Goal: Find specific page/section: Find specific page/section

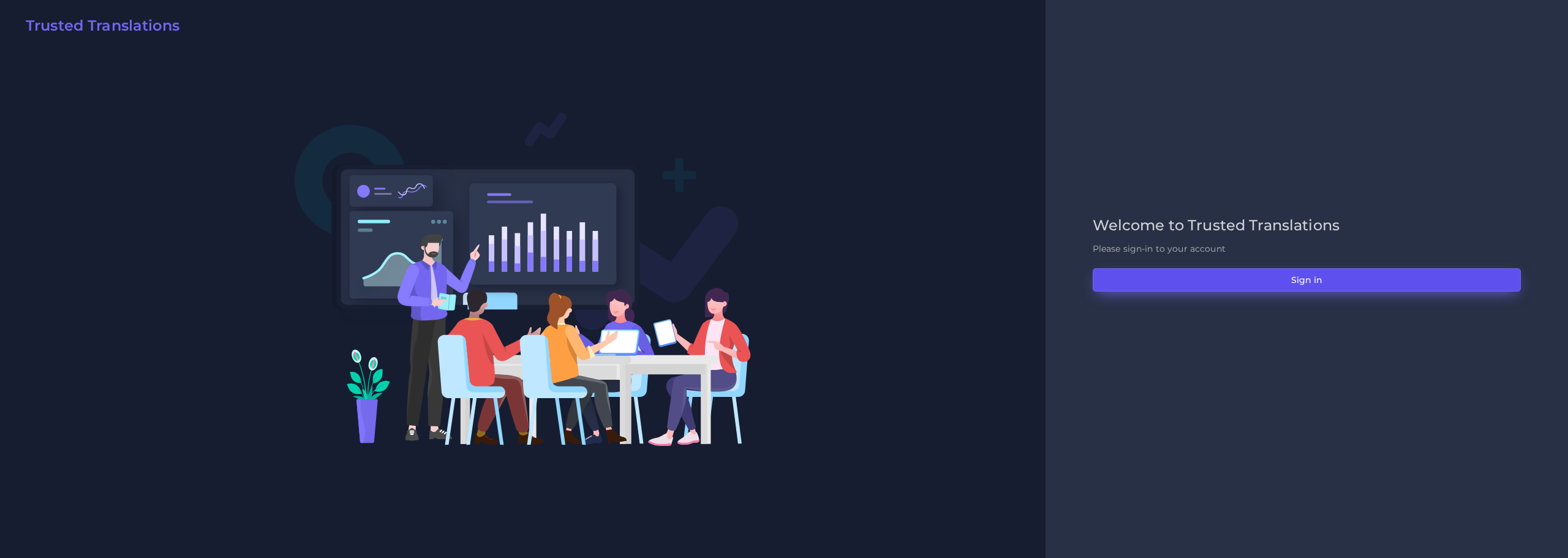
click at [1312, 278] on button "Sign in" at bounding box center [1306, 280] width 428 height 23
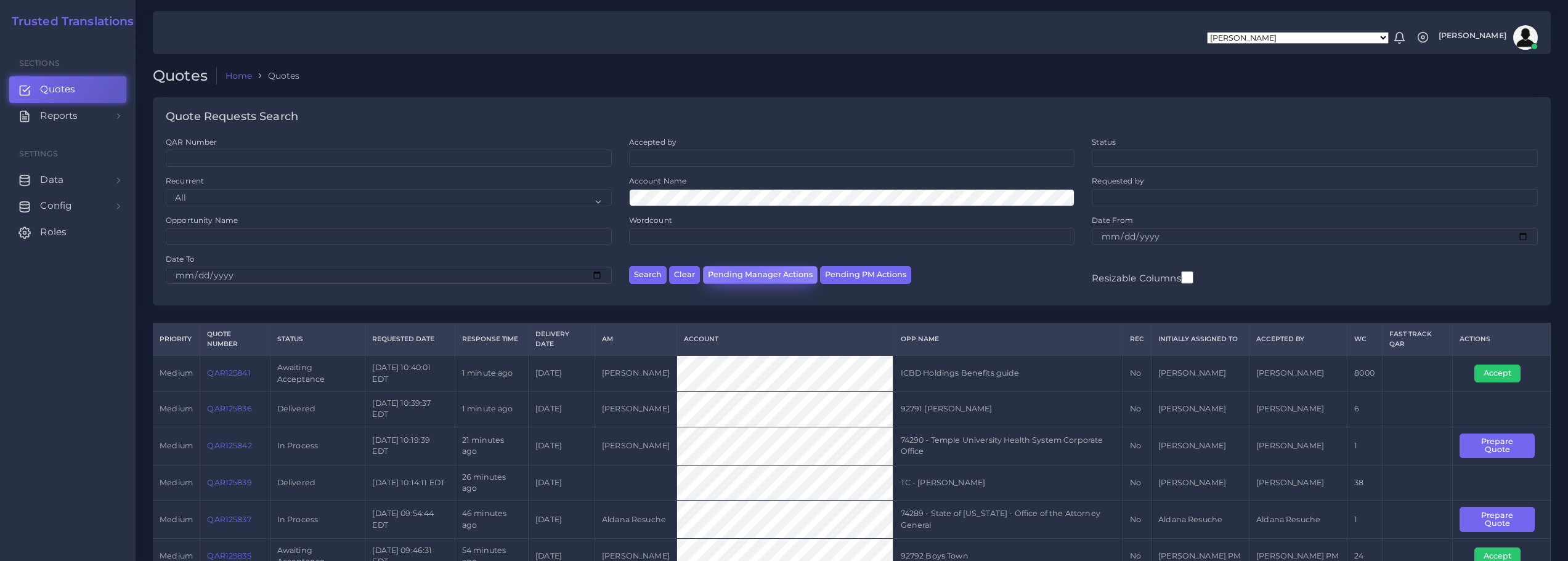
click at [741, 274] on button "Pending Manager Actions" at bounding box center [760, 275] width 115 height 18
select select "awaiting_manager_initial_review"
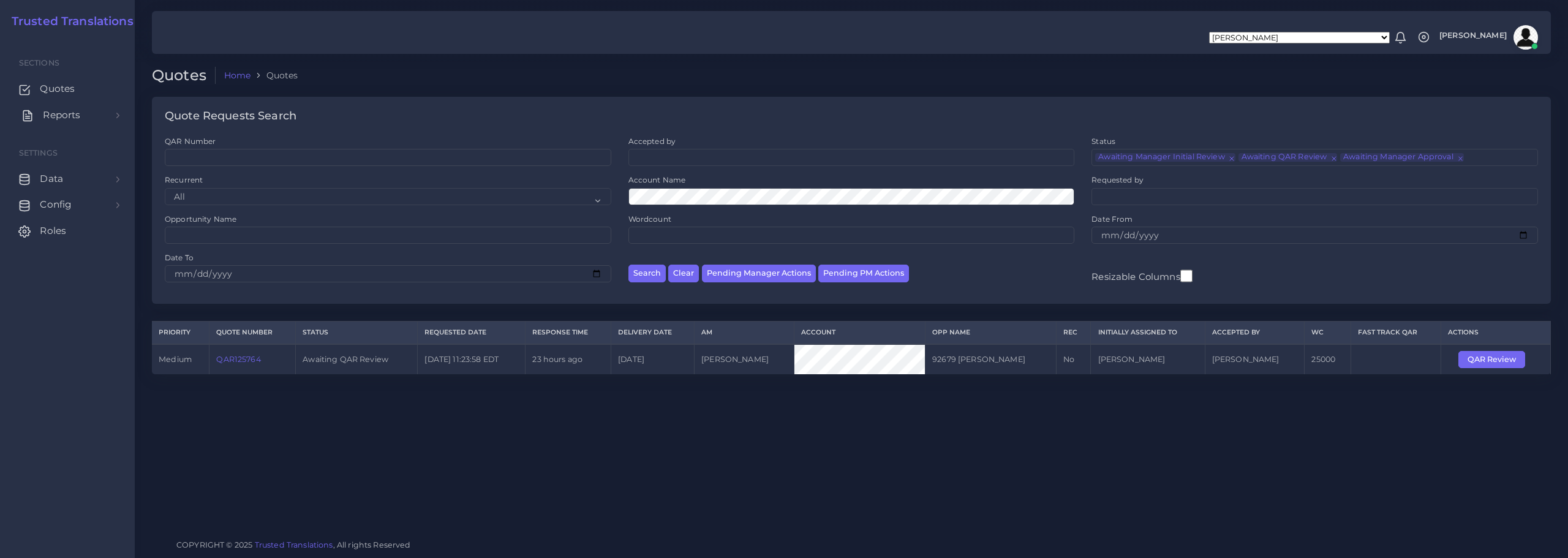
click at [51, 116] on span "Reports" at bounding box center [61, 115] width 38 height 13
click at [64, 168] on span "Campaigns" at bounding box center [70, 170] width 55 height 13
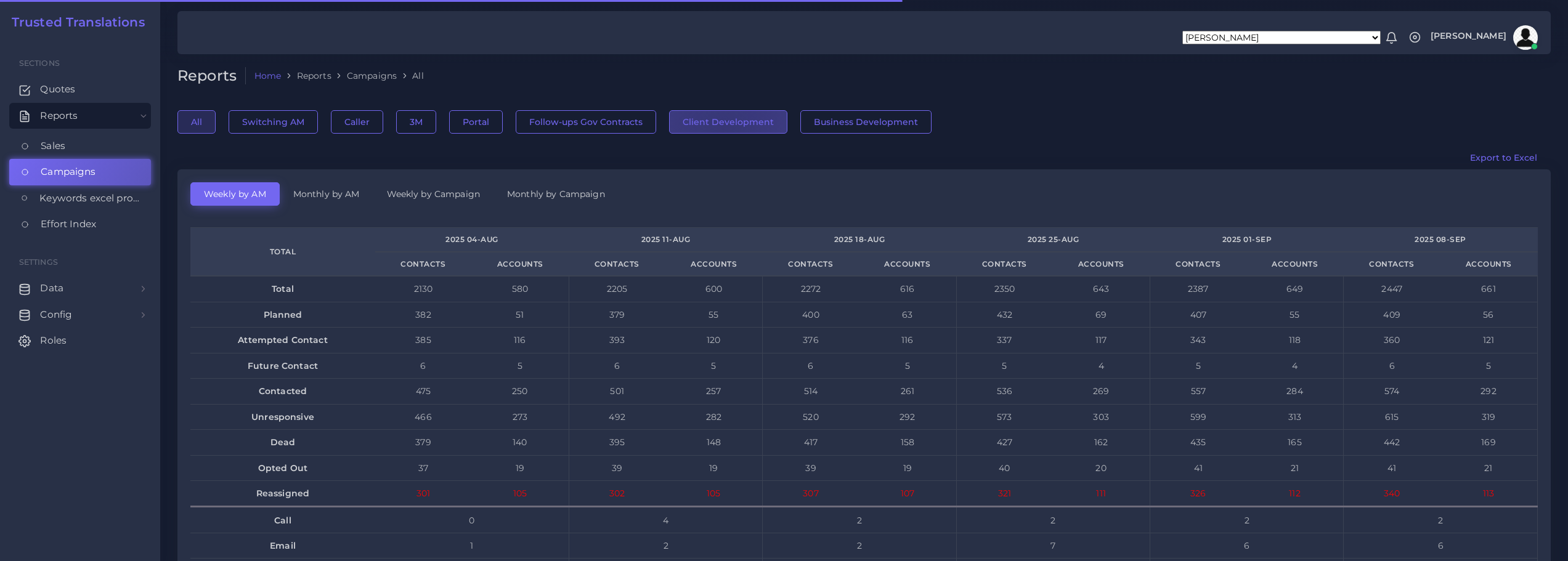
click at [719, 128] on button "Client Development" at bounding box center [728, 122] width 118 height 23
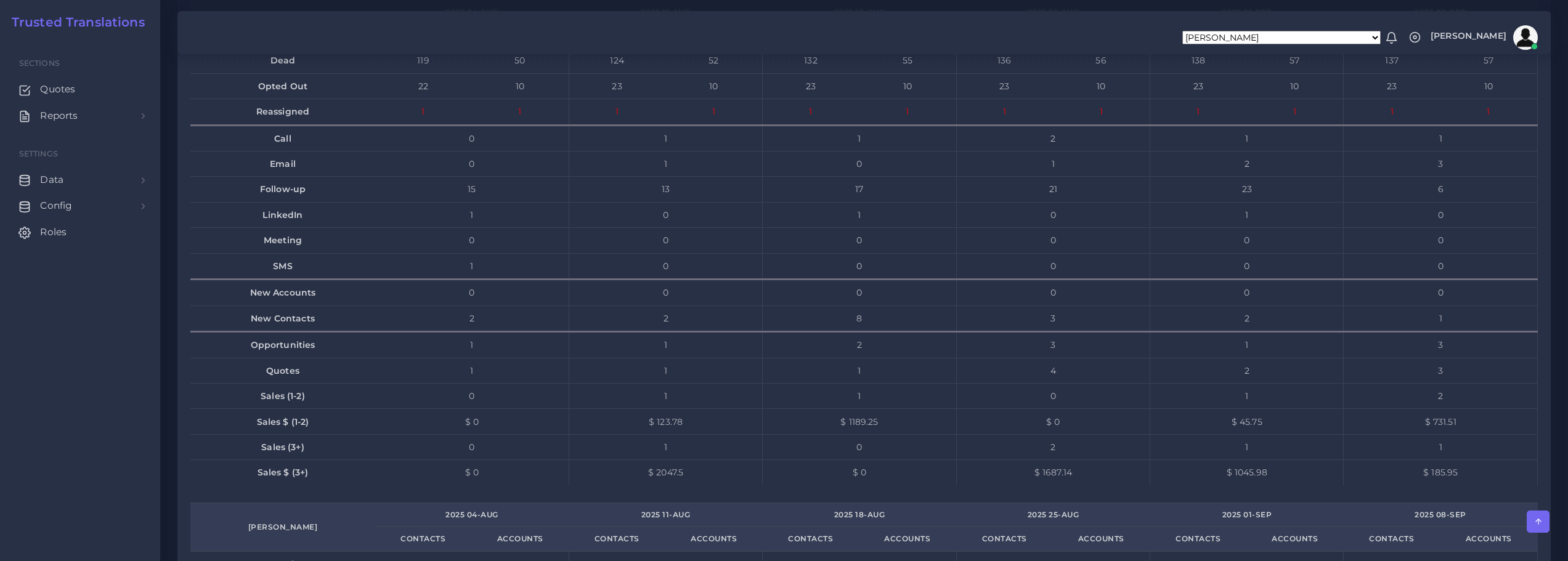
scroll to position [1724, 0]
